Goal: Information Seeking & Learning: Learn about a topic

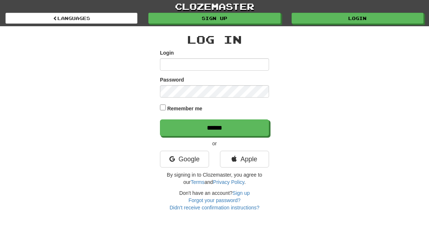
click at [214, 64] on input "Login" at bounding box center [214, 64] width 109 height 12
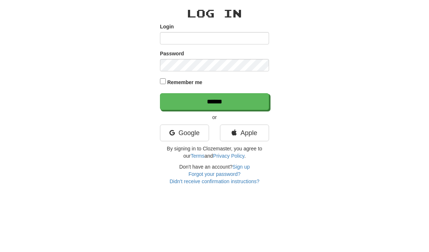
scroll to position [26, 0]
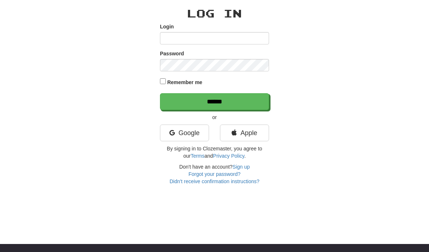
type input "**********"
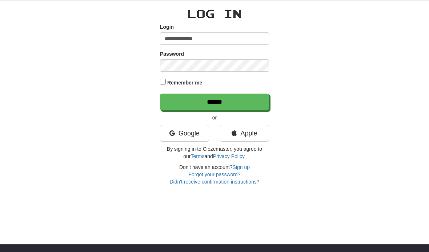
scroll to position [26, 0]
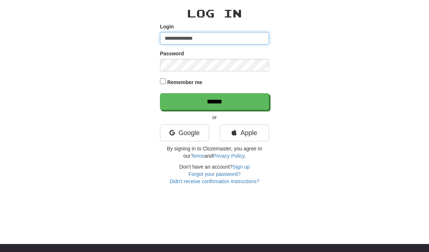
click at [248, 100] on input "******" at bounding box center [214, 101] width 109 height 17
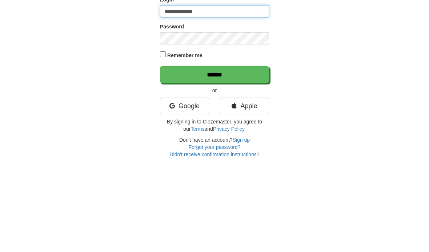
click at [226, 71] on input "**********" at bounding box center [214, 77] width 109 height 12
type input "*"
type input "******"
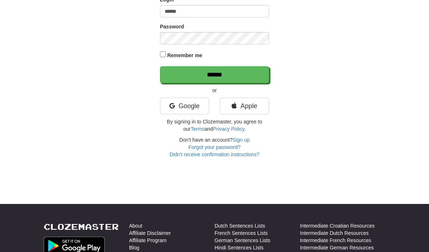
scroll to position [66, 0]
click at [237, 78] on input "******" at bounding box center [214, 74] width 109 height 17
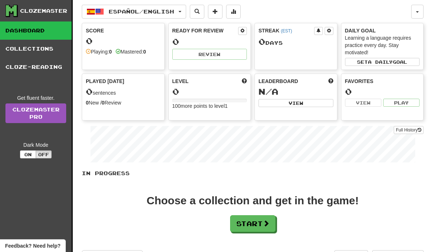
click at [41, 48] on link "Collections" at bounding box center [36, 49] width 72 height 18
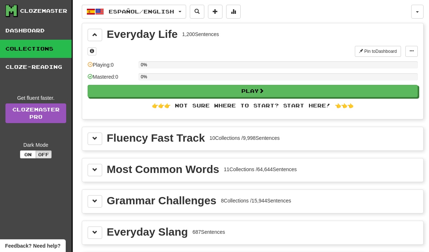
click at [149, 169] on div "Most Common Words" at bounding box center [163, 169] width 112 height 11
click at [169, 168] on div "Most Common Words" at bounding box center [163, 169] width 112 height 11
click at [95, 170] on span at bounding box center [94, 169] width 5 height 5
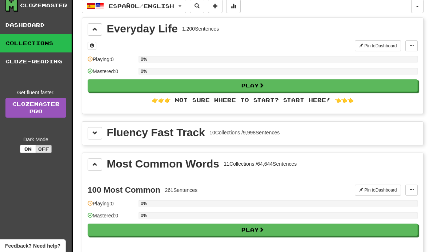
scroll to position [13, 0]
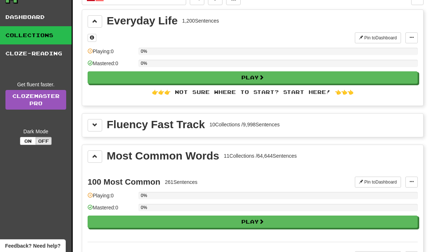
click at [225, 223] on button "Play" at bounding box center [253, 221] width 330 height 12
select select "**"
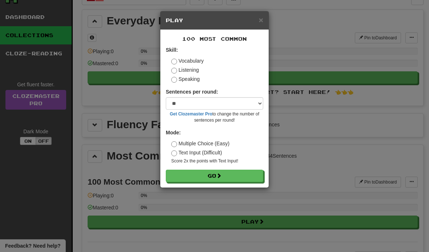
click at [239, 170] on button "Go" at bounding box center [214, 175] width 97 height 12
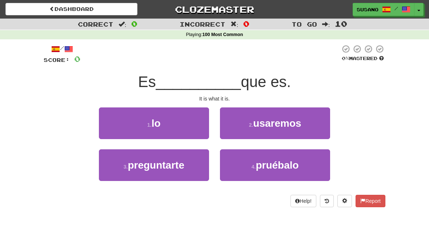
click at [189, 119] on button "1 . lo" at bounding box center [154, 123] width 110 height 32
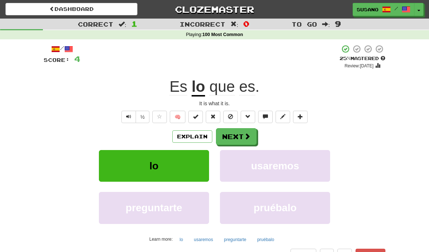
click at [246, 139] on span at bounding box center [247, 136] width 7 height 7
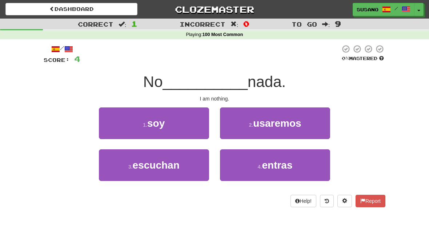
click at [191, 126] on button "1 . soy" at bounding box center [154, 123] width 110 height 32
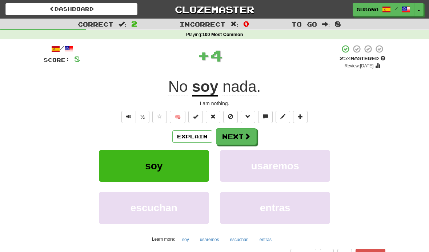
click at [235, 135] on button "Next" at bounding box center [236, 136] width 41 height 17
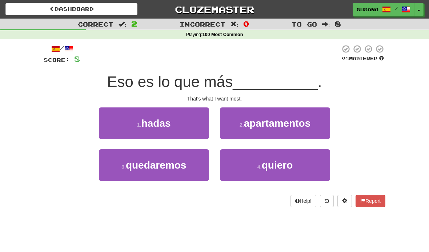
click at [249, 162] on button "4 . quiero" at bounding box center [275, 165] width 110 height 32
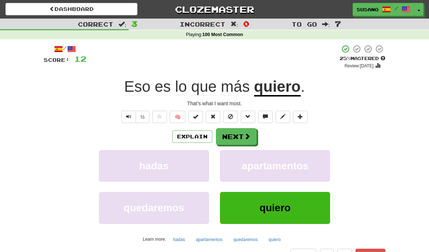
click at [237, 138] on button "Next" at bounding box center [236, 136] width 41 height 17
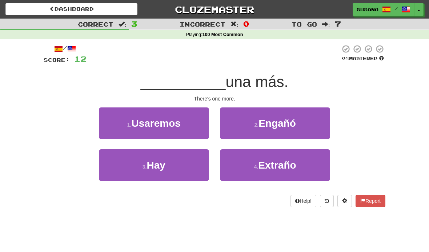
click at [190, 165] on button "3 . Hay" at bounding box center [154, 165] width 110 height 32
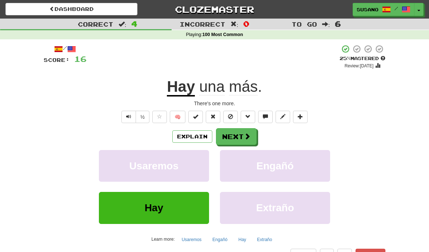
click at [234, 137] on button "Next" at bounding box center [236, 136] width 41 height 17
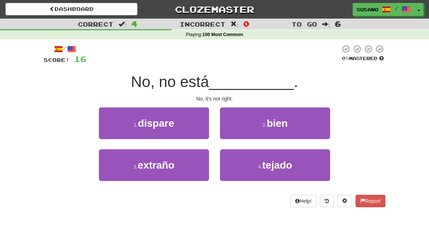
click at [253, 118] on button "2 . bien" at bounding box center [275, 123] width 110 height 32
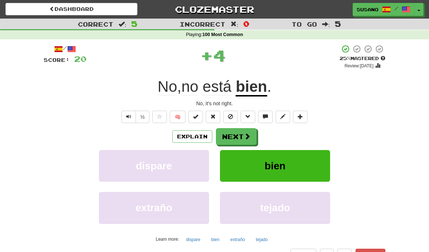
click at [238, 135] on button "Next" at bounding box center [236, 136] width 41 height 17
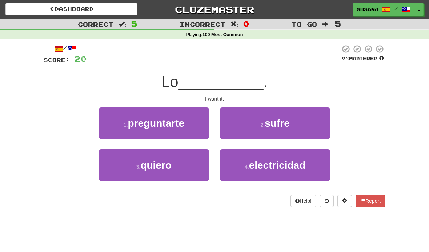
click at [194, 163] on button "3 . quiero" at bounding box center [154, 165] width 110 height 32
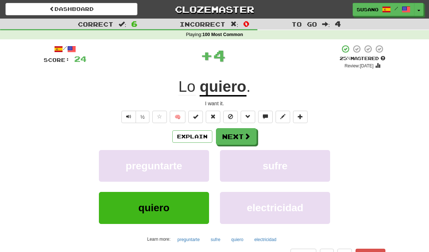
click at [240, 133] on button "Next" at bounding box center [236, 136] width 41 height 17
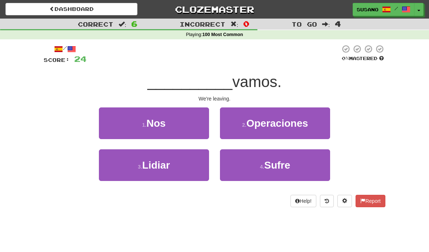
click at [195, 128] on button "1 . Nos" at bounding box center [154, 123] width 110 height 32
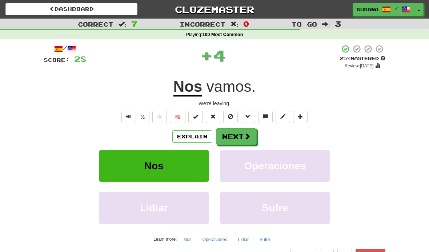
click at [237, 137] on button "Next" at bounding box center [236, 136] width 41 height 17
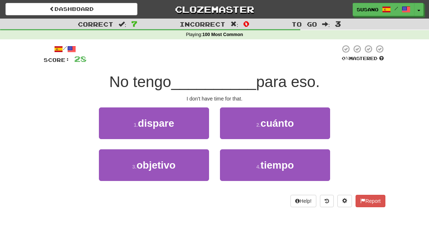
click at [249, 163] on button "4 . tiempo" at bounding box center [275, 165] width 110 height 32
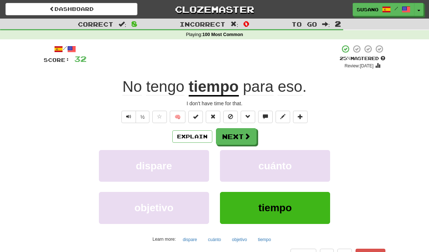
click at [238, 137] on button "Next" at bounding box center [236, 136] width 41 height 17
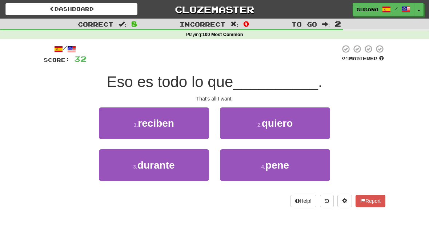
click at [247, 121] on button "2 . quiero" at bounding box center [275, 123] width 110 height 32
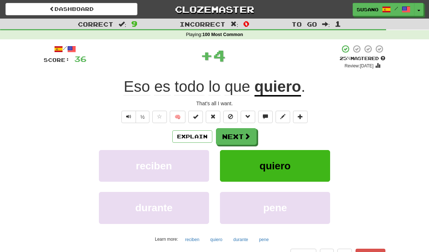
click at [233, 137] on button "Next" at bounding box center [236, 136] width 41 height 17
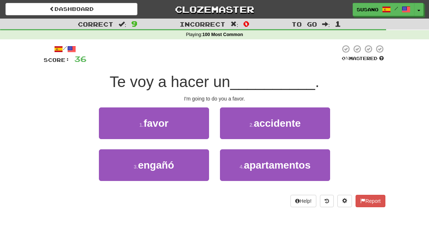
click at [199, 125] on button "1 . favor" at bounding box center [154, 123] width 110 height 32
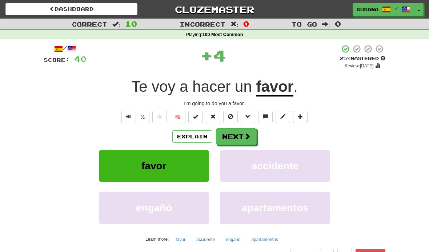
click at [234, 136] on button "Next" at bounding box center [236, 136] width 41 height 17
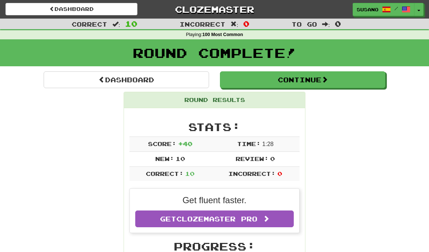
click at [302, 79] on button "Continue" at bounding box center [302, 79] width 165 height 17
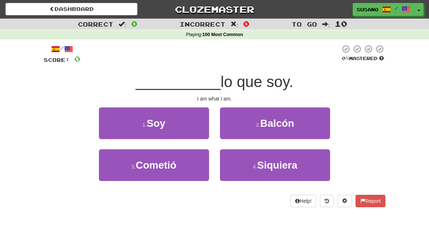
click at [195, 121] on button "1 . Soy" at bounding box center [154, 123] width 110 height 32
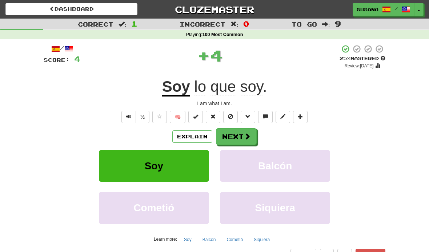
click at [239, 136] on button "Next" at bounding box center [236, 136] width 41 height 17
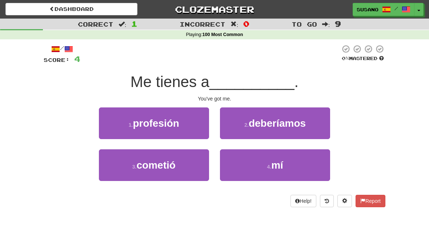
click at [242, 159] on button "4 . mí" at bounding box center [275, 165] width 110 height 32
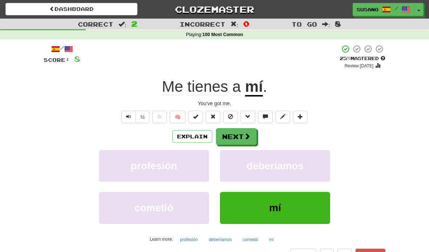
click at [239, 136] on button "Next" at bounding box center [236, 136] width 41 height 17
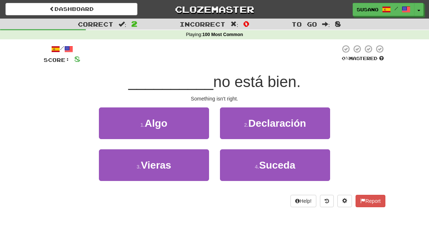
click at [196, 125] on button "1 . Algo" at bounding box center [154, 123] width 110 height 32
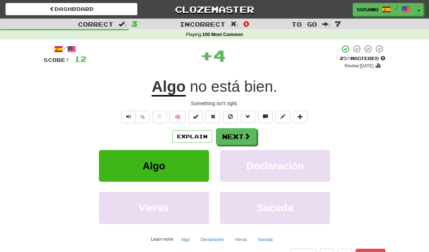
click at [236, 136] on button "Next" at bounding box center [236, 136] width 41 height 17
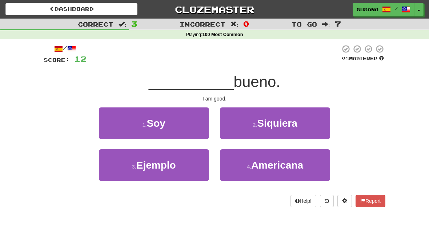
click at [195, 127] on button "1 . Soy" at bounding box center [154, 123] width 110 height 32
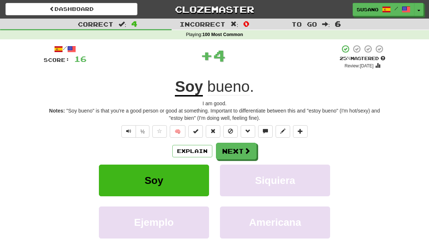
click at [234, 151] on button "Next" at bounding box center [236, 151] width 41 height 17
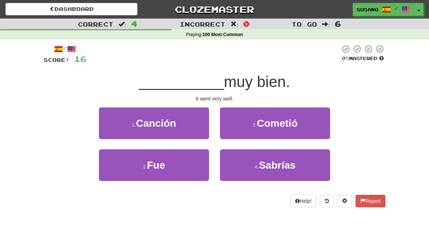
click at [192, 164] on button "3 . Fue" at bounding box center [154, 165] width 110 height 32
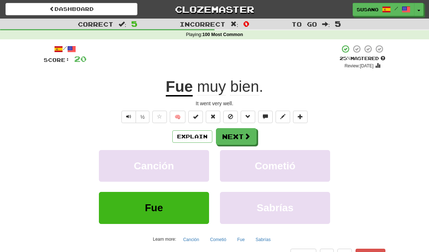
click at [235, 136] on button "Next" at bounding box center [236, 136] width 41 height 17
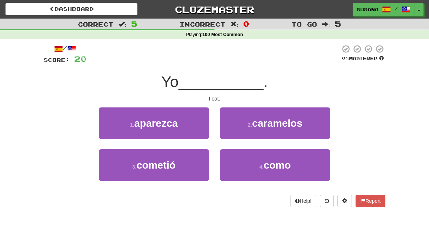
click at [186, 164] on button "3 . cometió" at bounding box center [154, 165] width 110 height 32
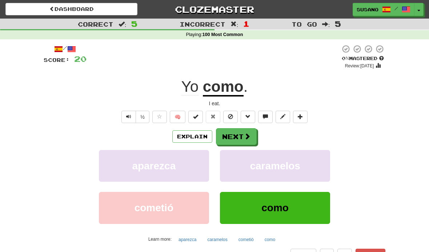
click at [234, 136] on button "Next" at bounding box center [236, 136] width 41 height 17
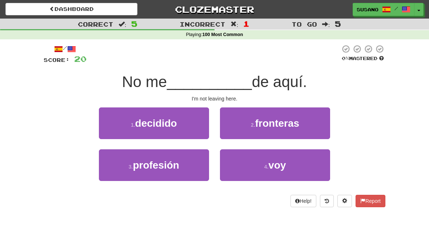
click at [247, 161] on button "4 . voy" at bounding box center [275, 165] width 110 height 32
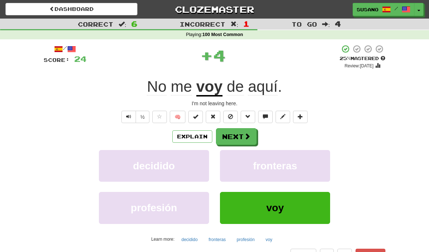
click at [236, 136] on button "Next" at bounding box center [236, 136] width 41 height 17
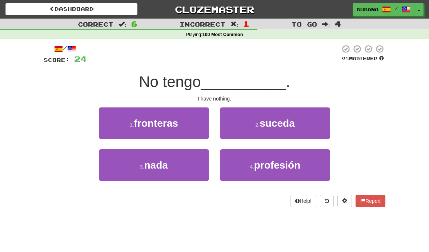
click at [189, 167] on button "3 . nada" at bounding box center [154, 165] width 110 height 32
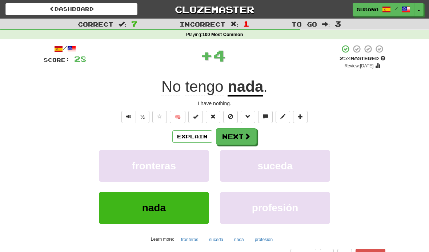
click at [237, 139] on button "Next" at bounding box center [236, 136] width 41 height 17
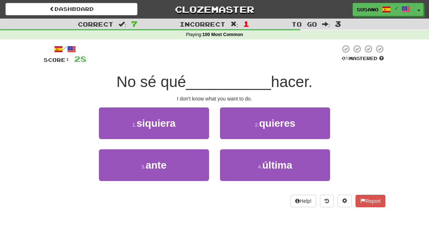
click at [256, 125] on small "2 ." at bounding box center [257, 125] width 4 height 6
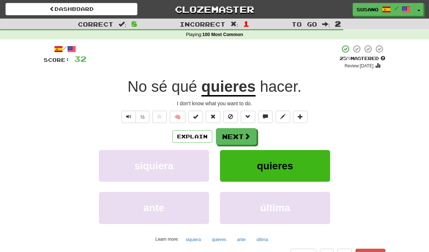
click at [233, 138] on button "Next" at bounding box center [236, 136] width 41 height 17
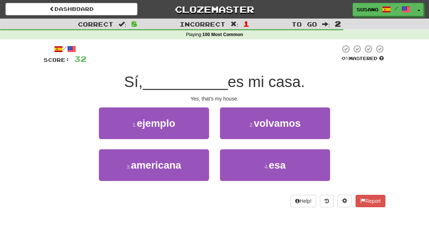
click at [245, 158] on button "4 . esa" at bounding box center [275, 165] width 110 height 32
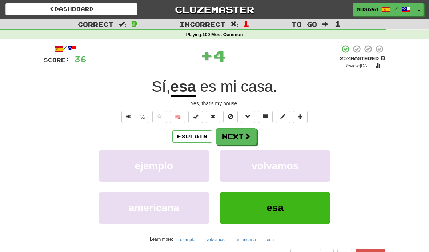
click at [242, 137] on button "Next" at bounding box center [236, 136] width 41 height 17
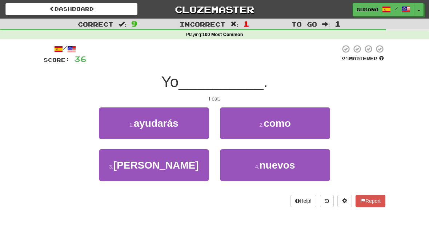
click at [263, 122] on small "2 ." at bounding box center [261, 125] width 4 height 6
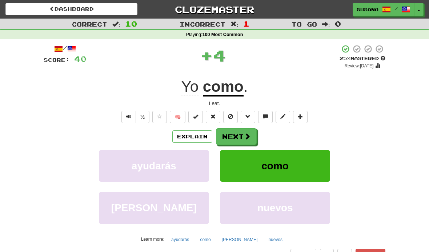
click at [235, 136] on button "Next" at bounding box center [236, 136] width 41 height 17
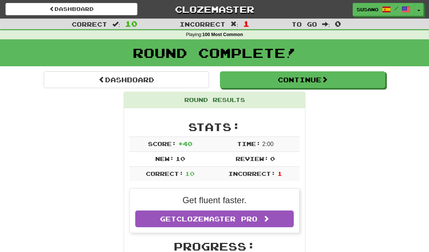
click at [296, 82] on button "Continue" at bounding box center [302, 79] width 165 height 17
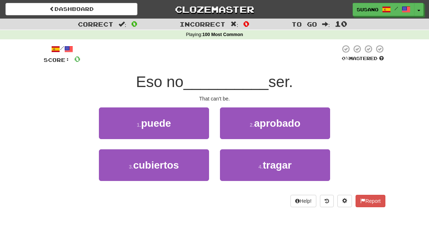
click at [192, 123] on button "1 . puede" at bounding box center [154, 123] width 110 height 32
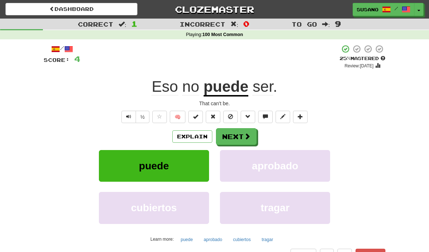
click at [233, 136] on button "Next" at bounding box center [236, 136] width 41 height 17
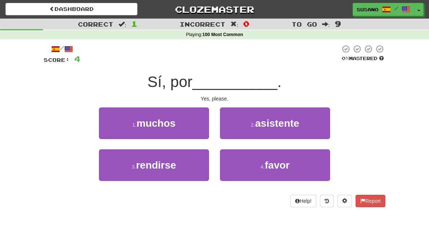
click at [240, 168] on button "4 . favor" at bounding box center [275, 165] width 110 height 32
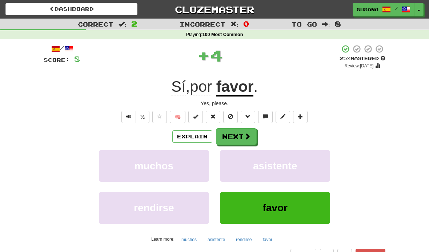
click at [236, 135] on button "Next" at bounding box center [236, 136] width 41 height 17
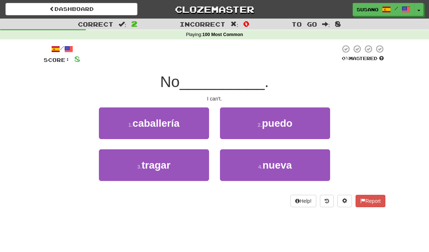
click at [244, 120] on button "2 . [GEOGRAPHIC_DATA]" at bounding box center [275, 123] width 110 height 32
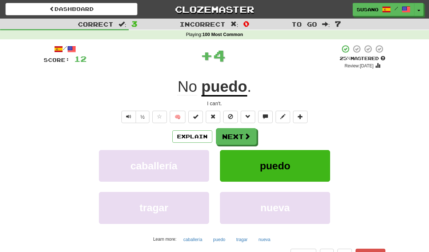
click at [234, 135] on button "Next" at bounding box center [236, 136] width 41 height 17
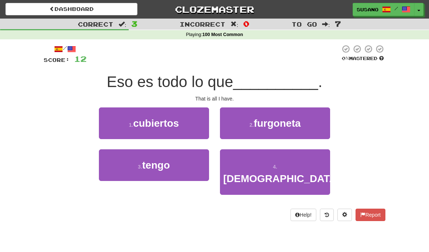
click at [193, 160] on button "3 . tengo" at bounding box center [154, 165] width 110 height 32
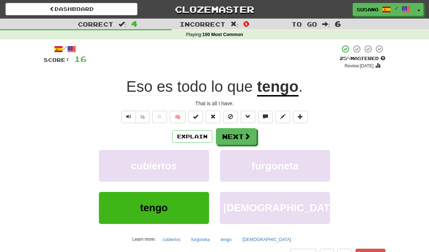
click at [236, 136] on button "Next" at bounding box center [236, 136] width 41 height 17
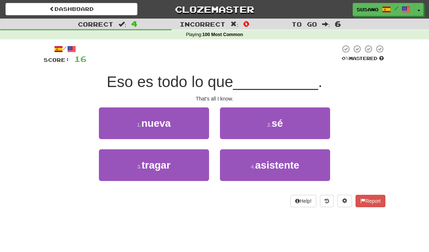
click at [248, 124] on button "2 . sé" at bounding box center [275, 123] width 110 height 32
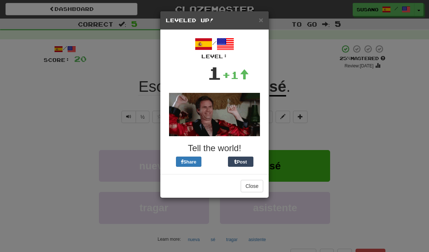
click at [316, 90] on div "× Leveled Up! / Level: 1 +1 Tell the world! Share Post Close" at bounding box center [214, 126] width 429 height 252
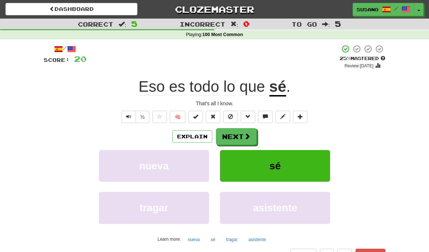
click at [241, 133] on button "Next" at bounding box center [236, 136] width 41 height 17
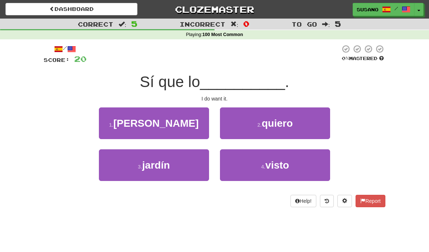
click at [194, 163] on button "3 . jardín" at bounding box center [154, 165] width 110 height 32
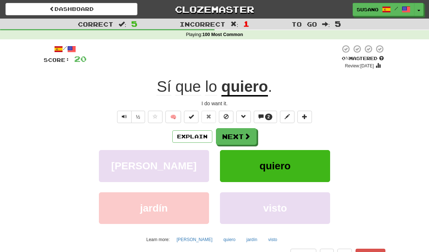
click at [240, 132] on button "Next" at bounding box center [236, 136] width 41 height 17
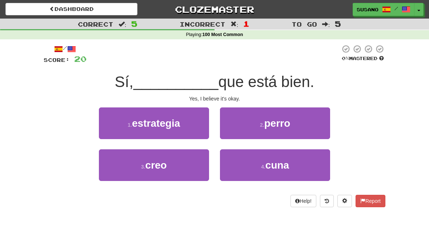
click at [190, 165] on button "3 . creo" at bounding box center [154, 165] width 110 height 32
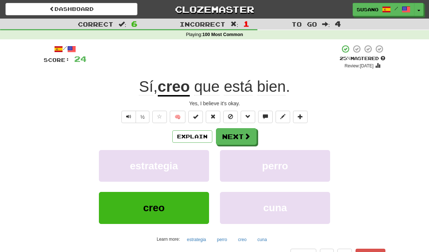
click at [233, 136] on button "Next" at bounding box center [236, 136] width 41 height 17
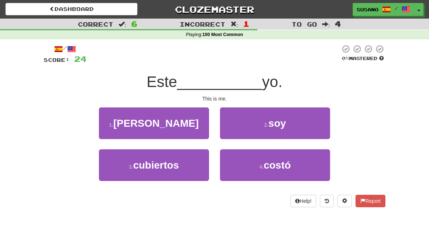
click at [249, 123] on button "2 . soy" at bounding box center [275, 123] width 110 height 32
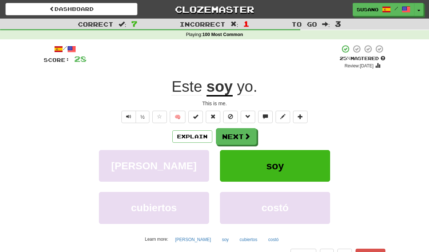
click at [237, 135] on button "Next" at bounding box center [236, 136] width 41 height 17
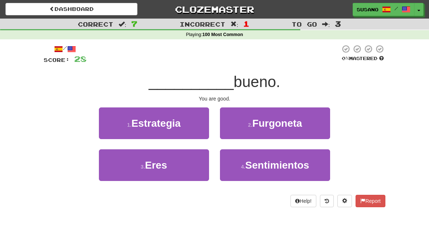
click at [189, 165] on button "3 . Eres" at bounding box center [154, 165] width 110 height 32
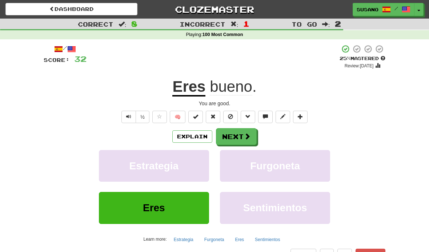
click at [238, 135] on button "Next" at bounding box center [236, 136] width 41 height 17
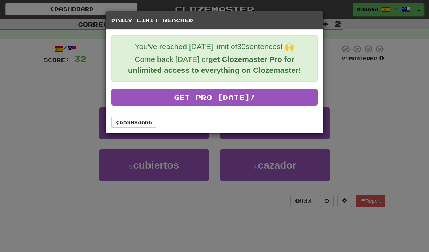
click at [142, 121] on link "Dashboard" at bounding box center [133, 122] width 45 height 11
